Goal: Complete application form

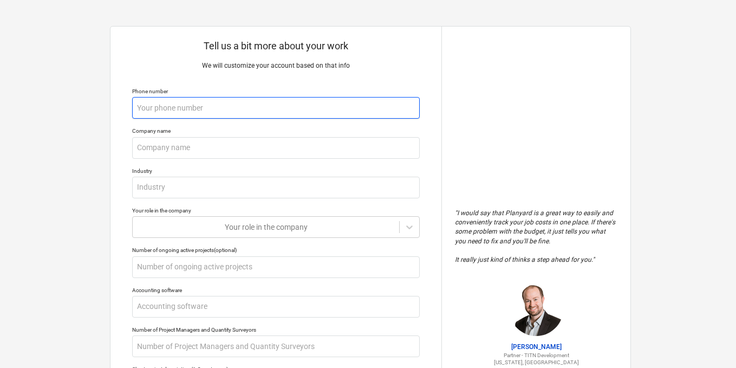
click at [221, 103] on input "text" at bounding box center [276, 108] width 288 height 22
type input "0"
type textarea "x"
type input "095"
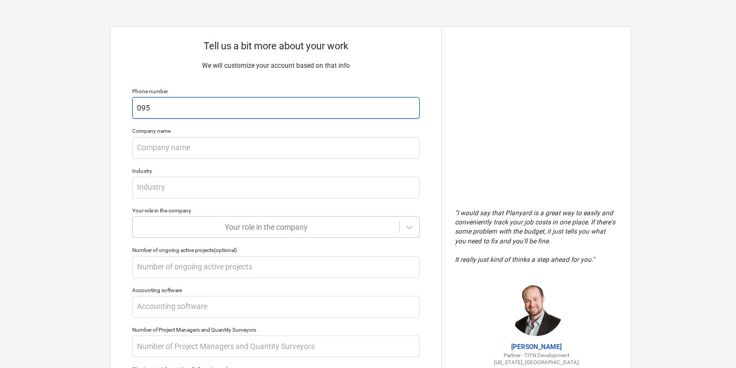
type textarea "x"
type input "+"
type textarea "x"
type input "+2"
type textarea "x"
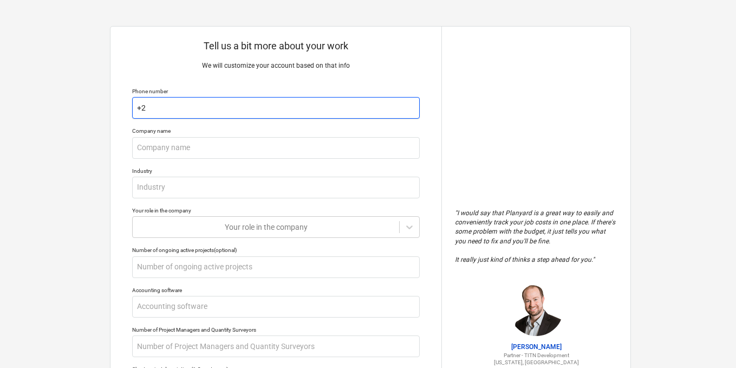
type input "+25"
type textarea "x"
type input "+251"
type textarea "x"
type input "+2519"
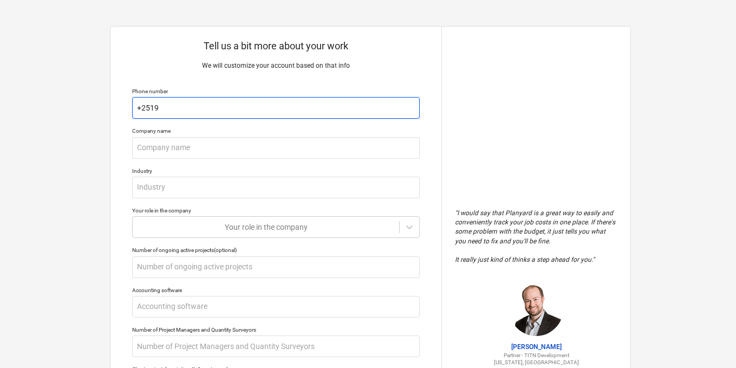
type textarea "x"
type input "+25195"
type textarea "x"
type input "+251953"
type textarea "x"
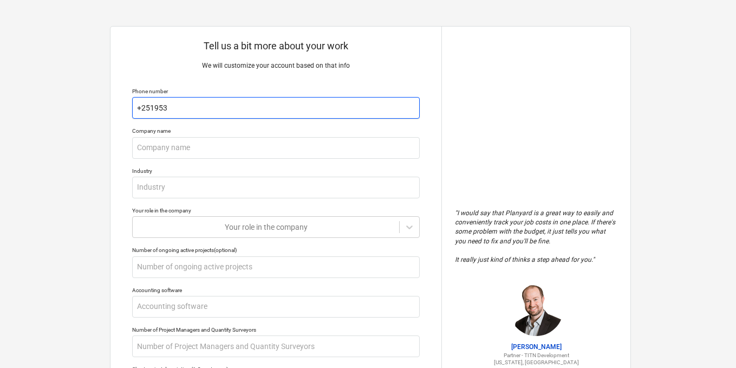
type input "+2519537"
type textarea "x"
type input "+25195375"
type textarea "x"
type input "[PHONE_NUMBER]"
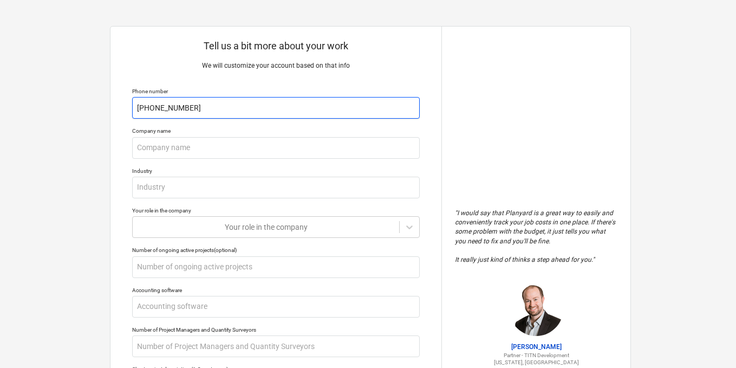
type textarea "x"
type input "[PHONE_NUMBER]"
type textarea "x"
type input "[PHONE_NUMBER]"
type textarea "x"
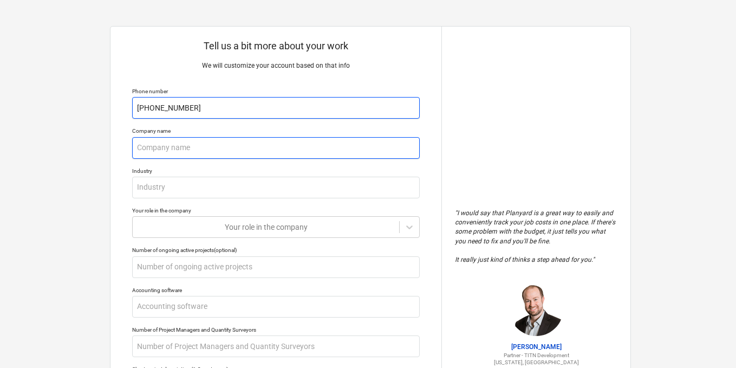
type input "[PHONE_NUMBER]"
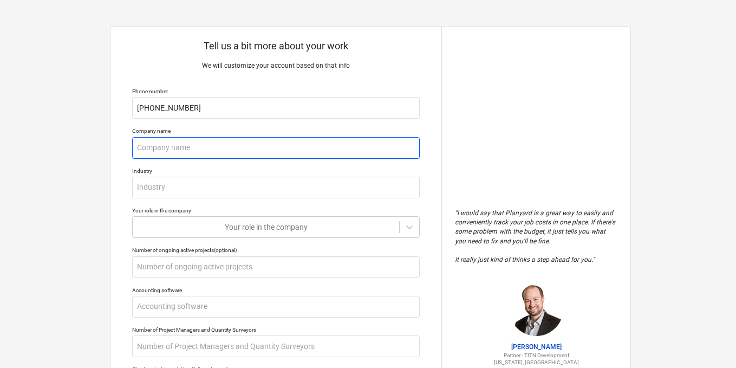
click at [190, 142] on input "text" at bounding box center [276, 148] width 288 height 22
type textarea "x"
type input "H"
type textarea "x"
type input "HB"
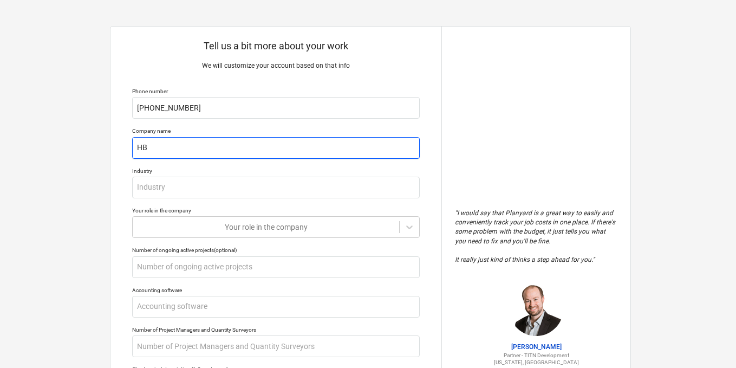
type textarea "x"
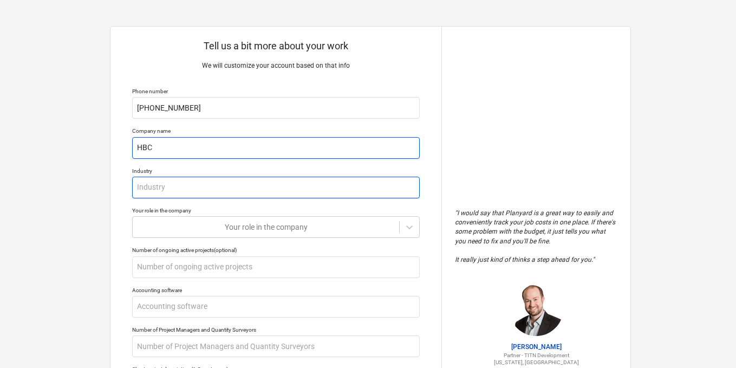
type input "HBC"
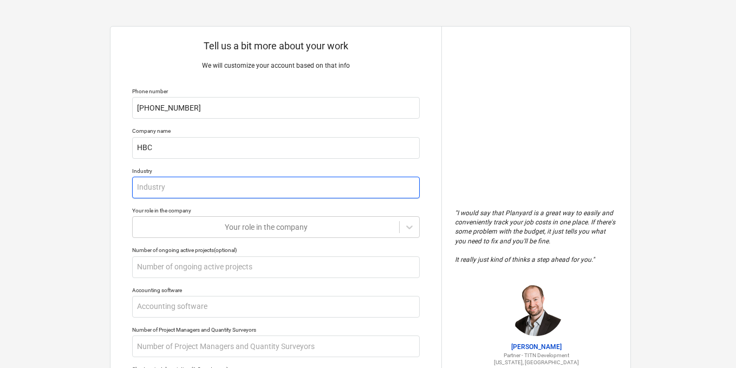
click at [156, 187] on input "text" at bounding box center [276, 188] width 288 height 22
type textarea "x"
type input "E"
type textarea "x"
type input "Ed"
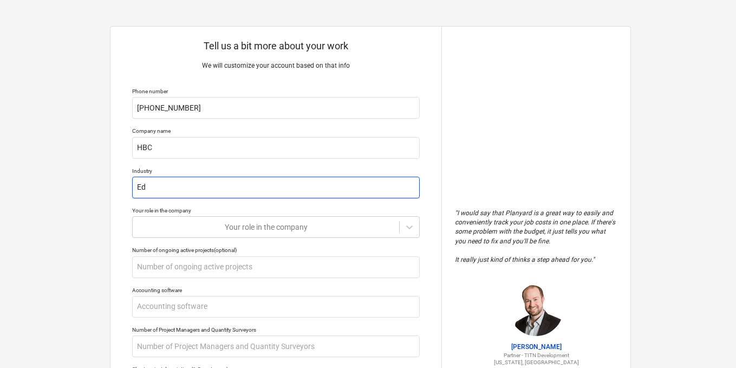
type textarea "x"
type input "Edu"
type textarea "x"
type input "Educ"
type textarea "x"
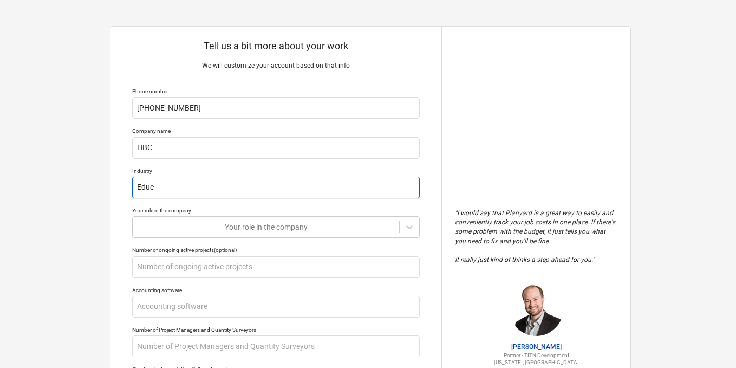
type input "Educa"
type textarea "x"
type input "Educat"
type textarea "x"
type input "Educati"
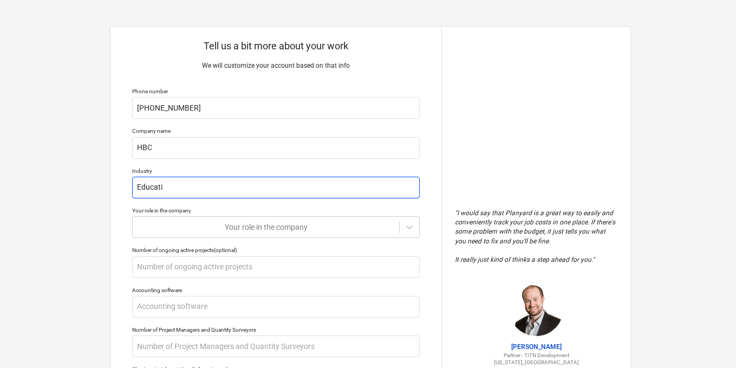
type textarea "x"
type input "Educatio"
type textarea "x"
type input "Education"
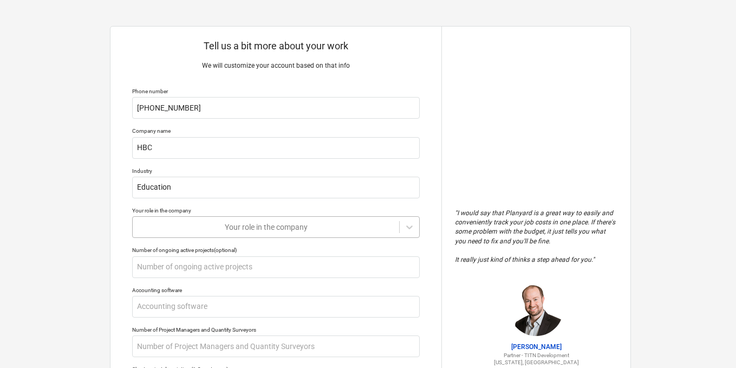
click at [231, 228] on div "Your role in the company" at bounding box center [266, 226] width 267 height 15
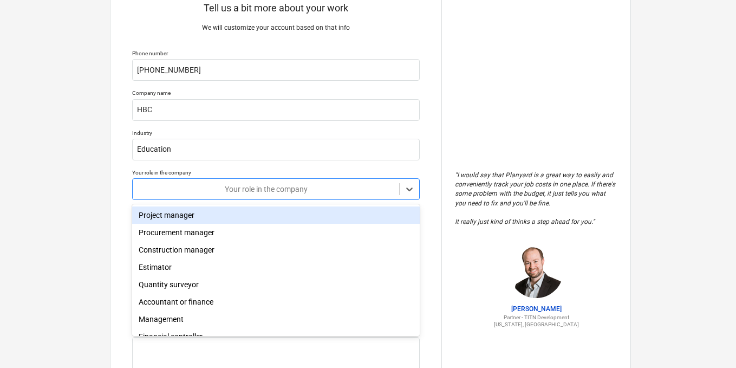
scroll to position [41, 0]
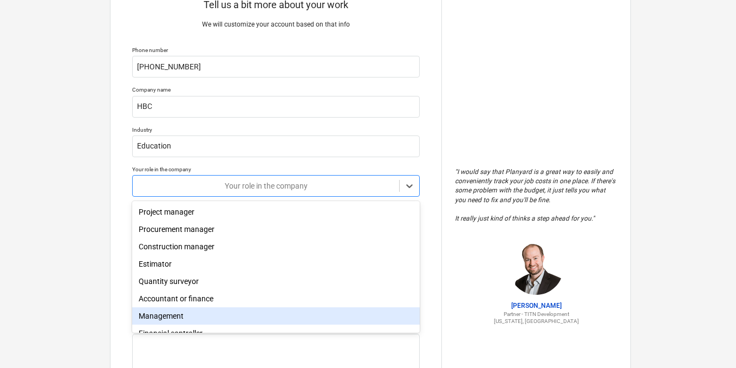
click at [198, 318] on div "Management" at bounding box center [276, 315] width 288 height 17
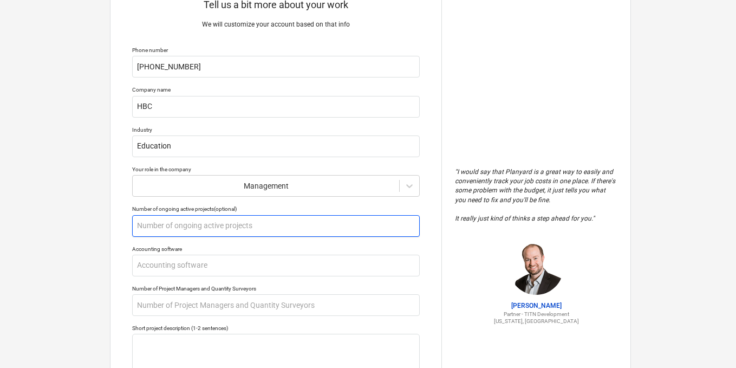
click at [222, 224] on input "text" at bounding box center [276, 226] width 288 height 22
type textarea "x"
type input "1"
type textarea "x"
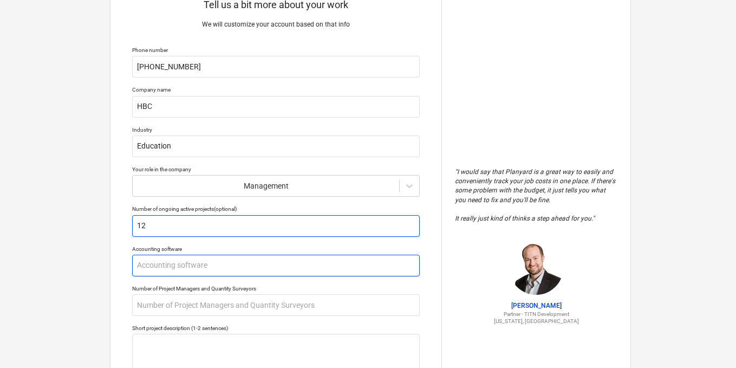
type input "12"
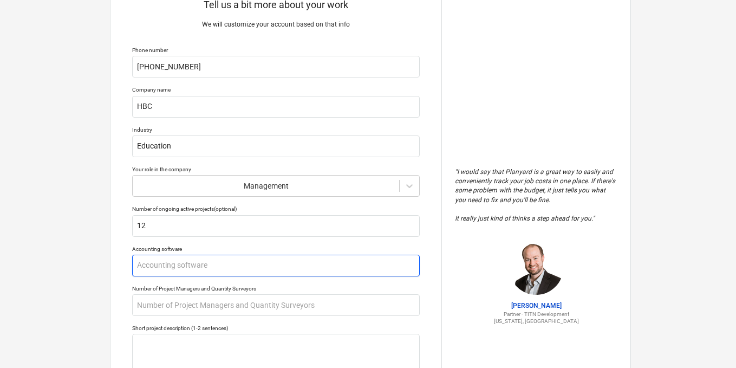
click at [198, 265] on input "text" at bounding box center [276, 266] width 288 height 22
paste input "[PHONE_NUMBER]"
type textarea "x"
type input "[PHONE_NUMBER]"
type textarea "x"
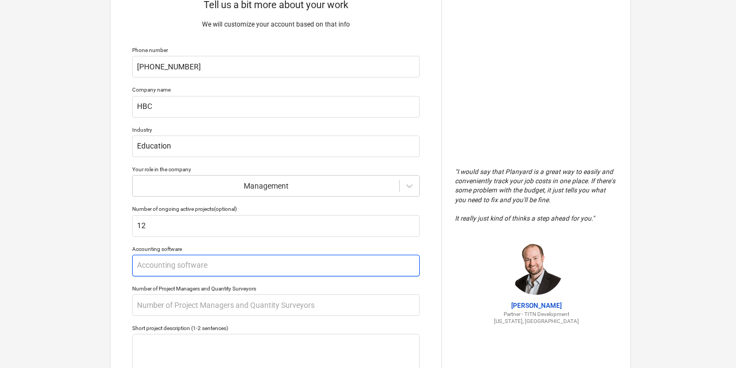
type textarea "x"
type input "As"
type textarea "x"
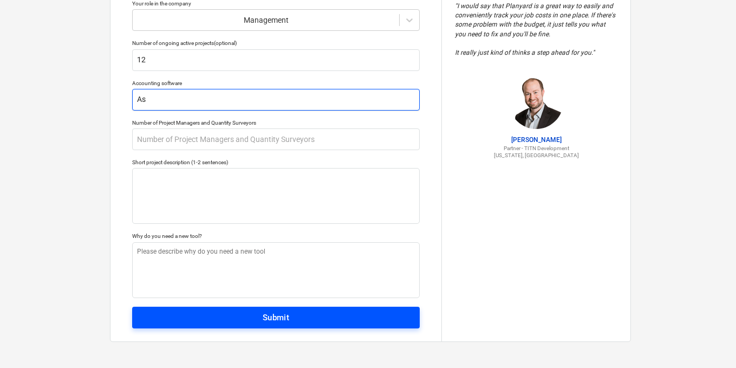
type input "As"
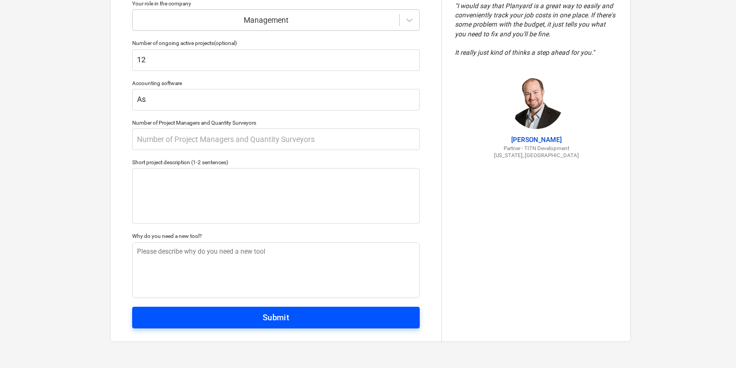
click at [264, 316] on div "Submit" at bounding box center [276, 317] width 27 height 14
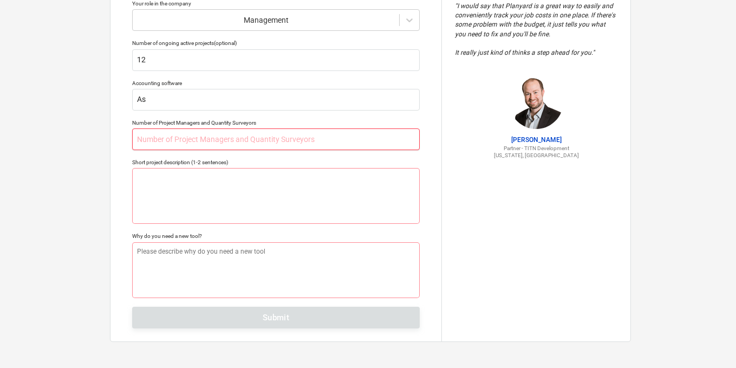
click at [197, 145] on input "text" at bounding box center [276, 139] width 288 height 22
type textarea "x"
type input "1"
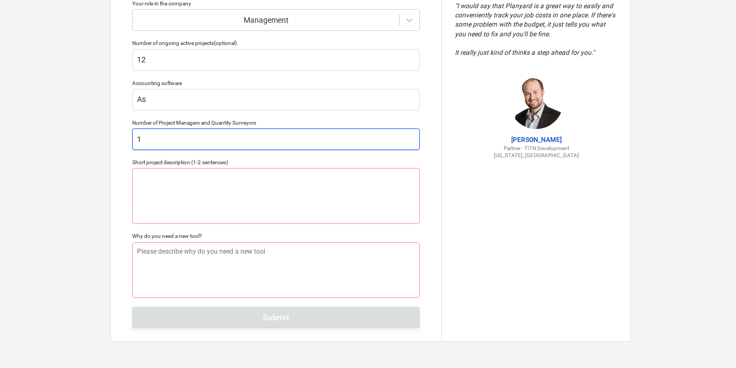
type textarea "x"
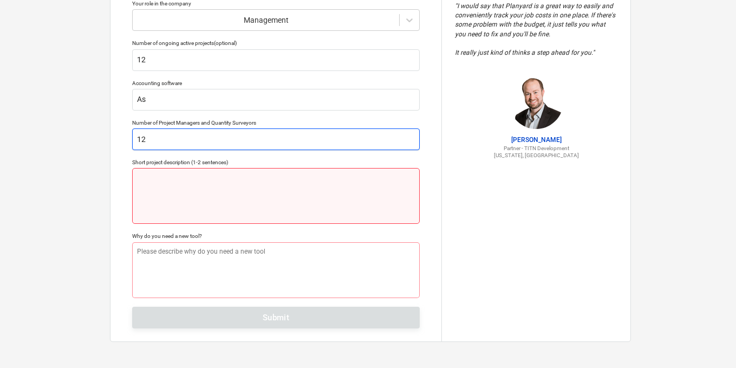
type input "12"
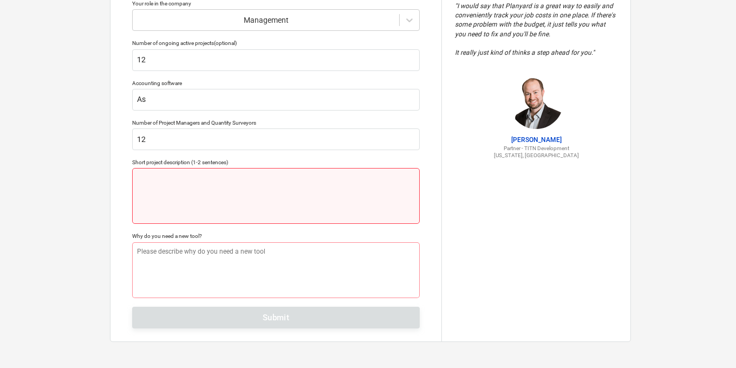
click at [193, 190] on textarea at bounding box center [276, 196] width 288 height 56
paste textarea "[PHONE_NUMBER]"
type textarea "x"
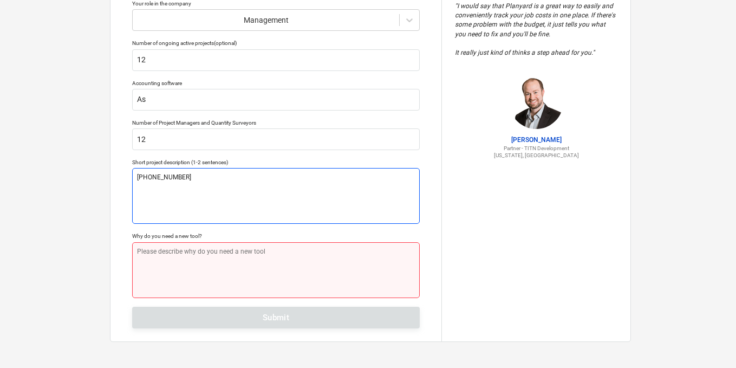
type textarea "[PHONE_NUMBER]"
click at [196, 292] on textarea at bounding box center [276, 270] width 288 height 56
paste textarea "[PHONE_NUMBER]"
type textarea "x"
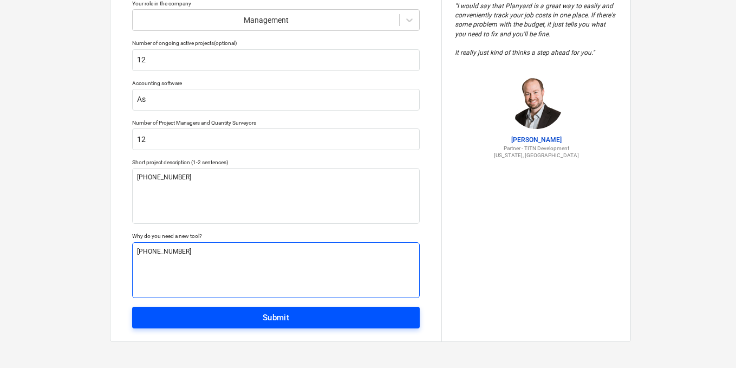
type textarea "[PHONE_NUMBER]"
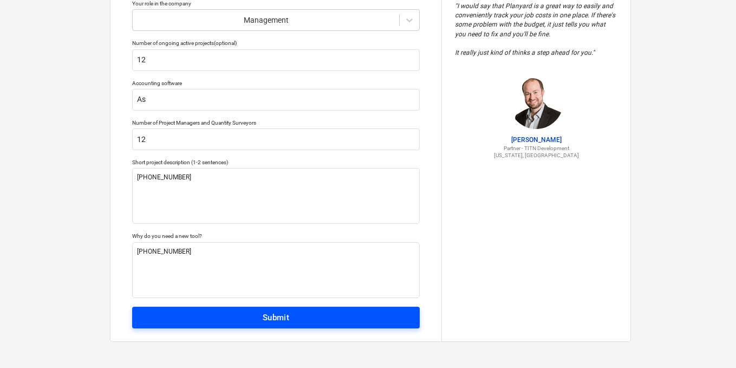
click at [279, 324] on div "Submit" at bounding box center [276, 317] width 27 height 14
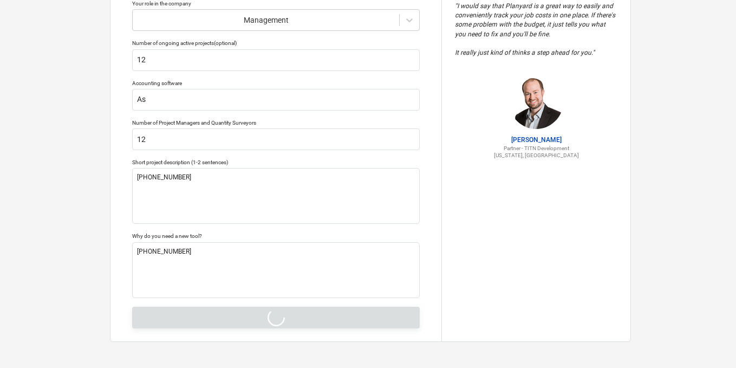
type textarea "x"
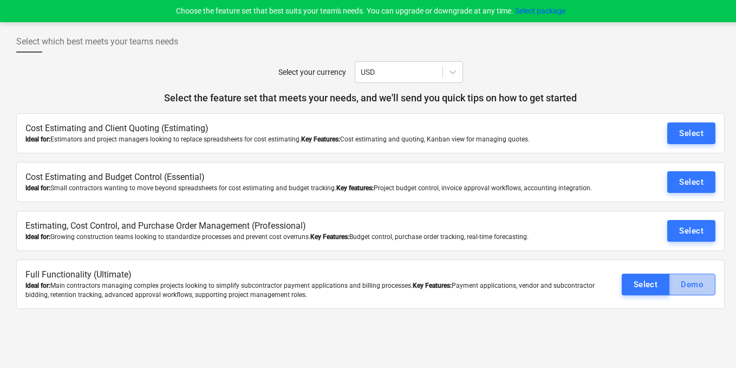
click at [694, 284] on div "Demo" at bounding box center [692, 284] width 23 height 14
